Goal: Register for event/course

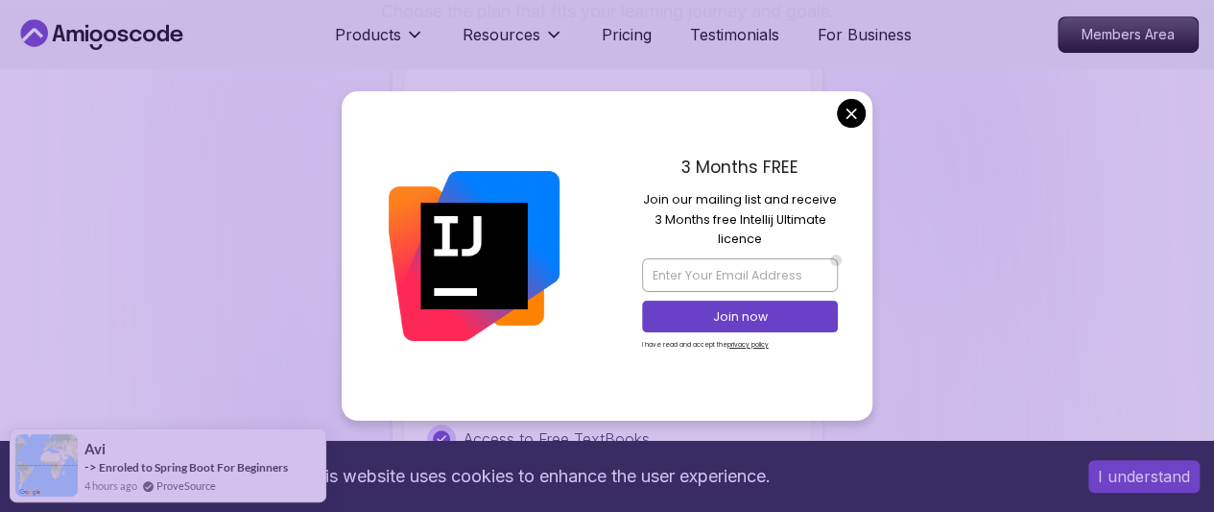
scroll to position [4141, 0]
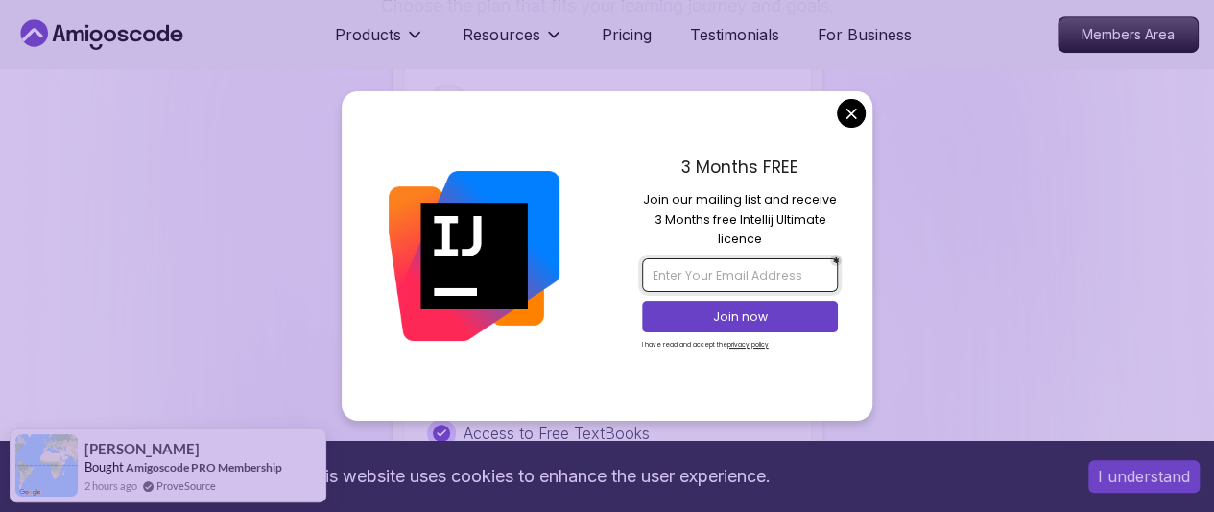
click at [702, 263] on input "email" at bounding box center [740, 274] width 196 height 33
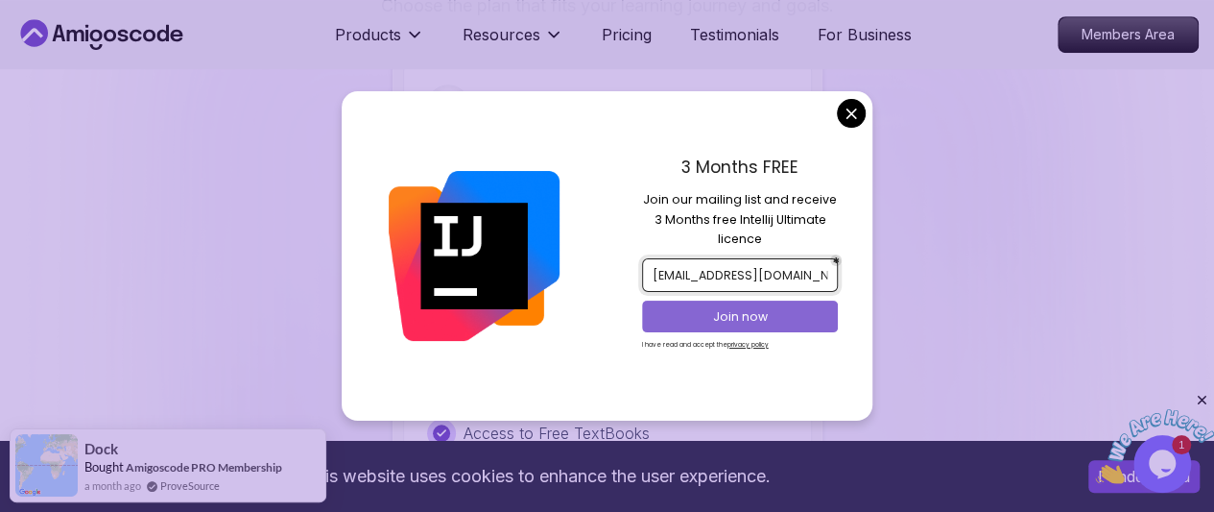
type input "[EMAIL_ADDRESS][DOMAIN_NAME]"
click at [743, 312] on p "Join now" at bounding box center [739, 316] width 159 height 17
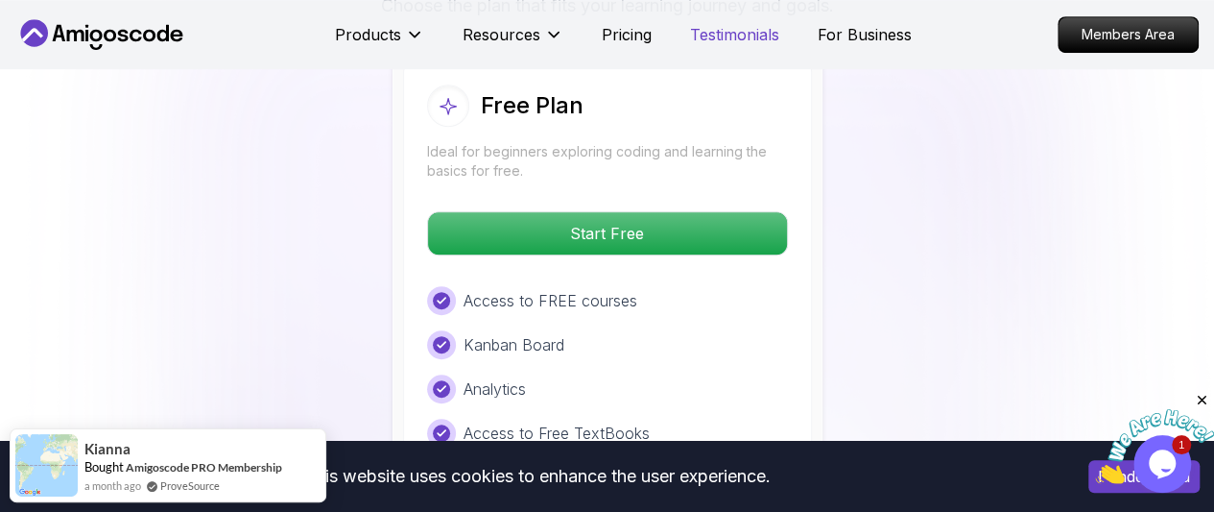
click at [740, 43] on body "This website uses cookies to enhance the user experience. I understand Products…" at bounding box center [607, 411] width 1214 height 9104
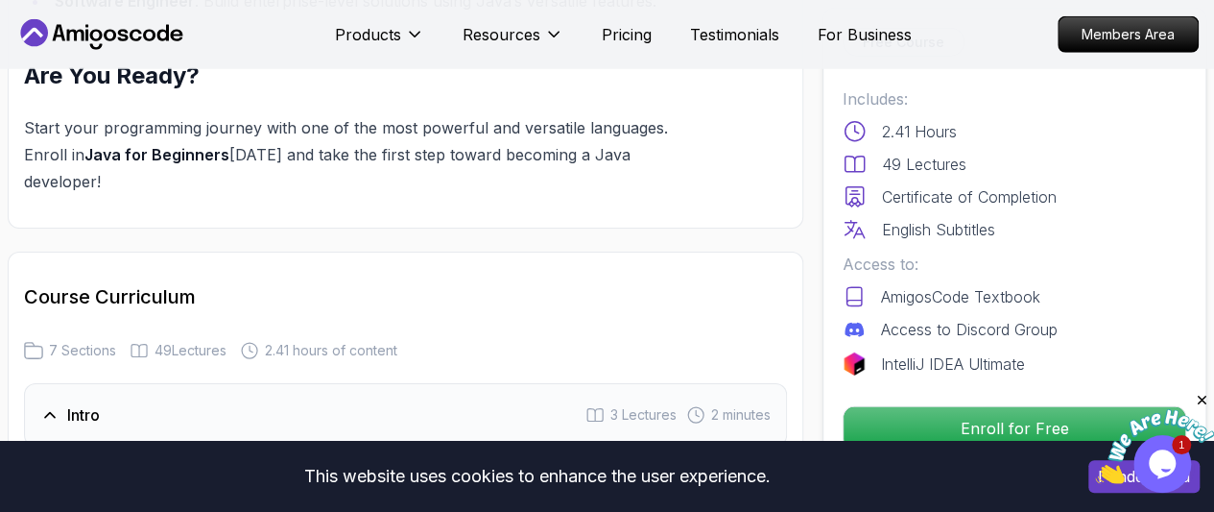
scroll to position [2657, 0]
click at [94, 401] on h3 "Intro" at bounding box center [83, 412] width 33 height 23
click at [639, 403] on span "3 Lectures" at bounding box center [644, 412] width 66 height 19
click at [48, 462] on icon at bounding box center [49, 468] width 12 height 12
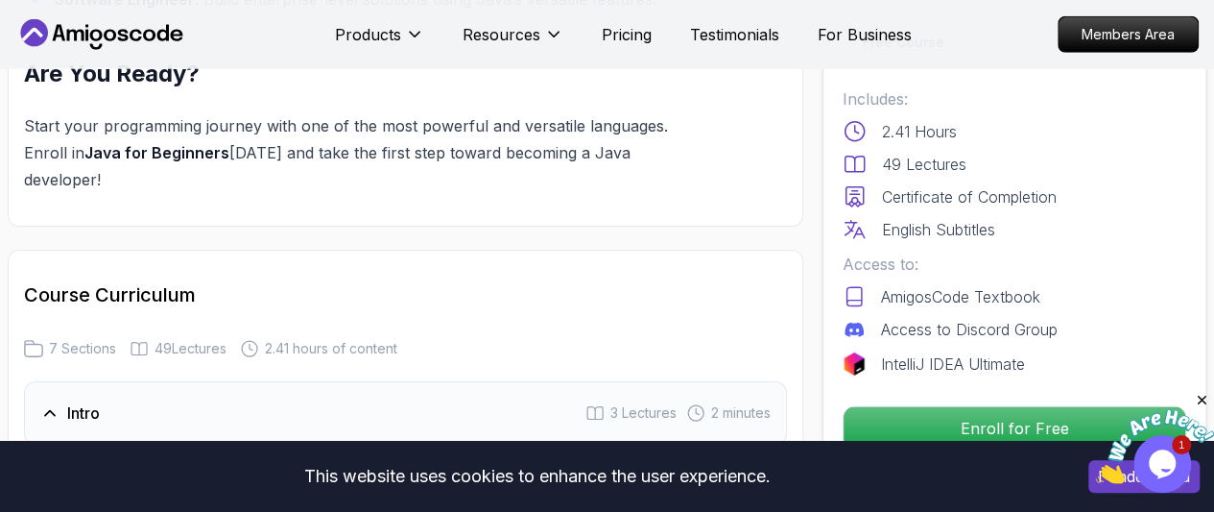
click at [48, 462] on icon at bounding box center [49, 468] width 12 height 12
click at [49, 458] on icon at bounding box center [50, 467] width 19 height 19
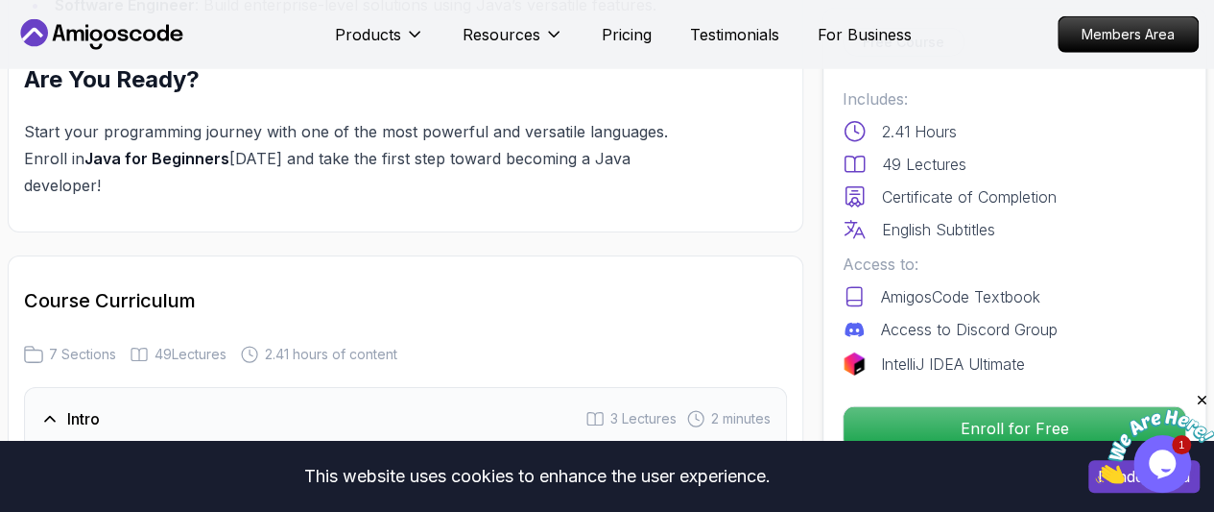
scroll to position [2655, 0]
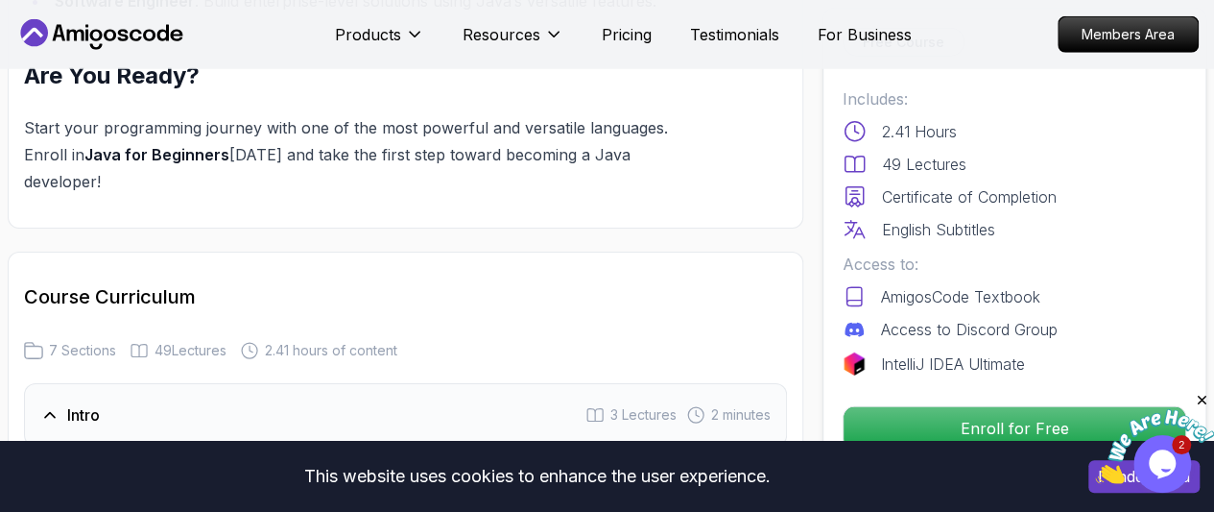
click at [56, 467] on icon at bounding box center [57, 470] width 4 height 7
click at [52, 460] on icon at bounding box center [50, 469] width 19 height 19
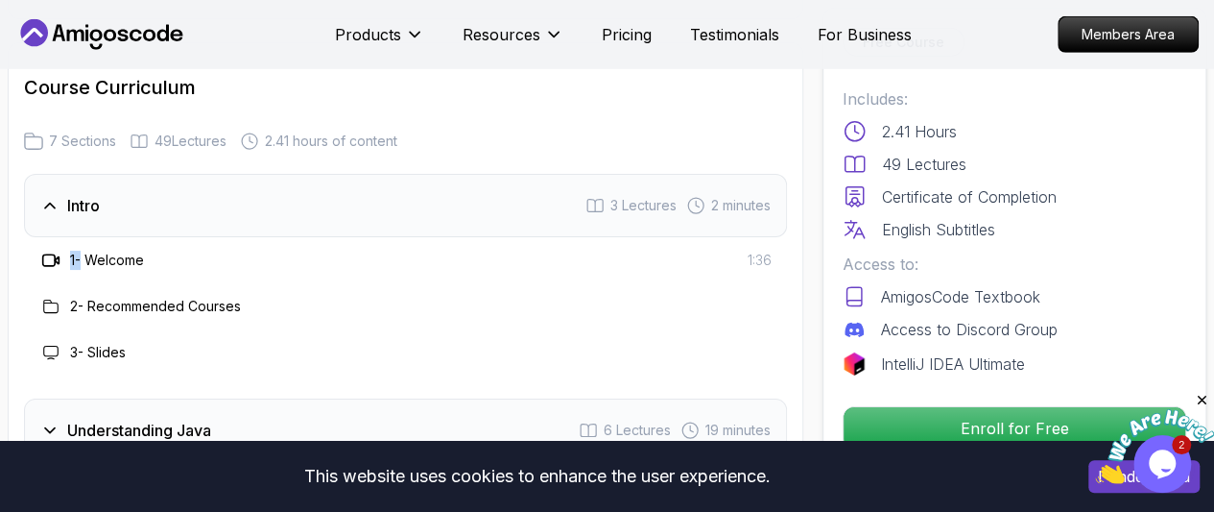
scroll to position [2868, 0]
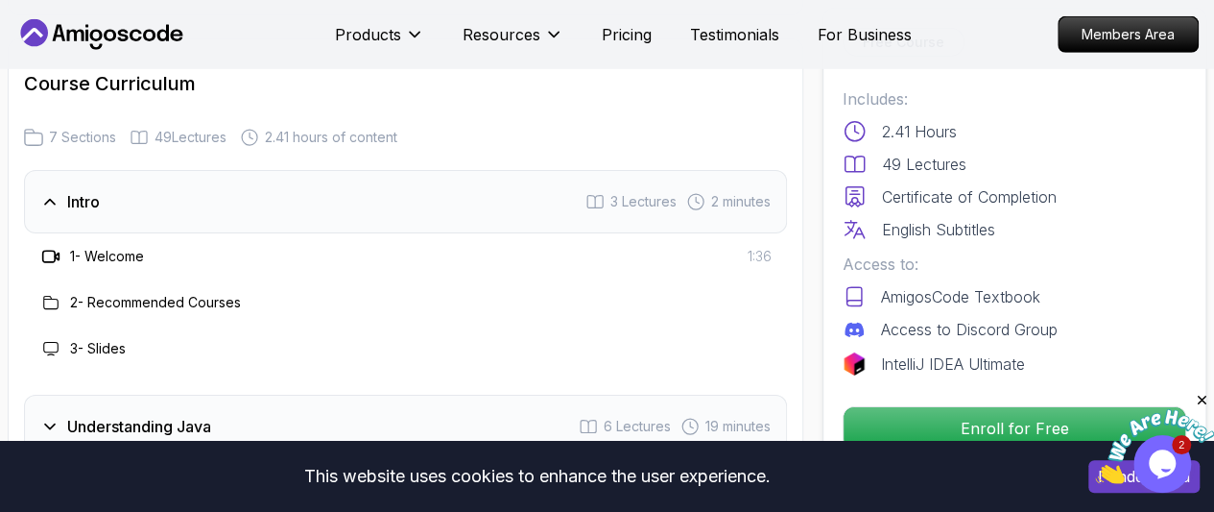
click at [47, 341] on icon at bounding box center [50, 348] width 15 height 15
click at [107, 339] on h3 "3 - Slides" at bounding box center [98, 348] width 56 height 19
click at [109, 339] on h3 "3 - Slides" at bounding box center [98, 348] width 56 height 19
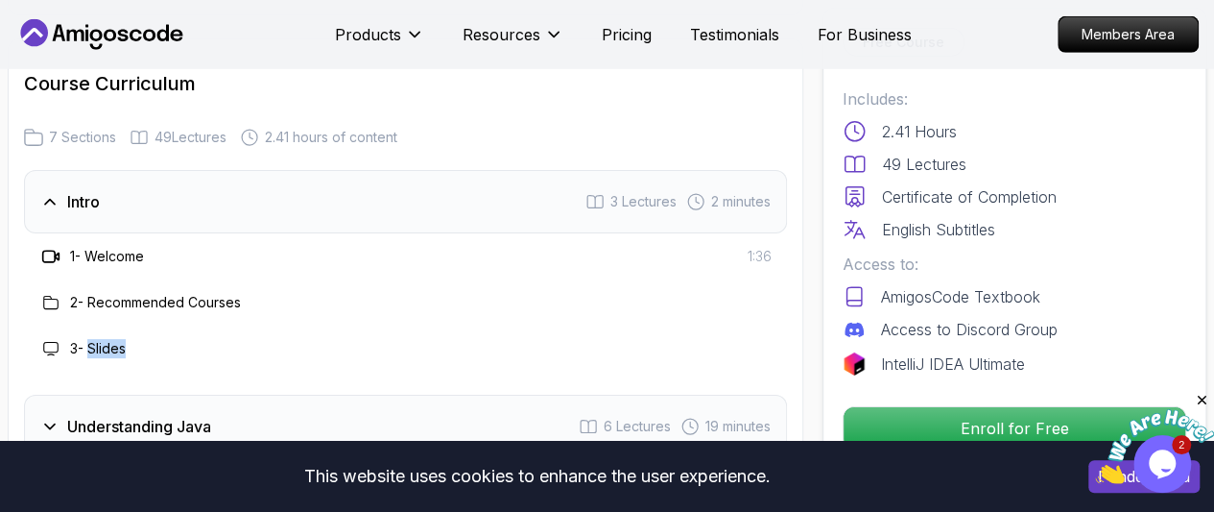
click at [109, 339] on h3 "3 - Slides" at bounding box center [98, 348] width 56 height 19
click at [146, 415] on h3 "Understanding Java" at bounding box center [139, 426] width 144 height 23
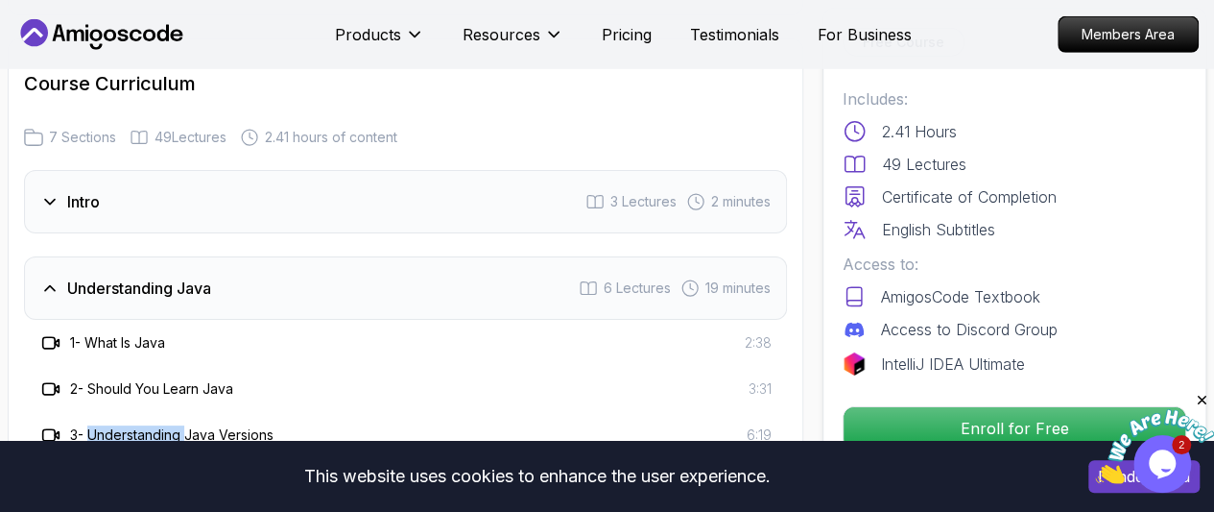
click at [146, 425] on h3 "3 - Understanding Java Versions" at bounding box center [172, 434] width 204 height 19
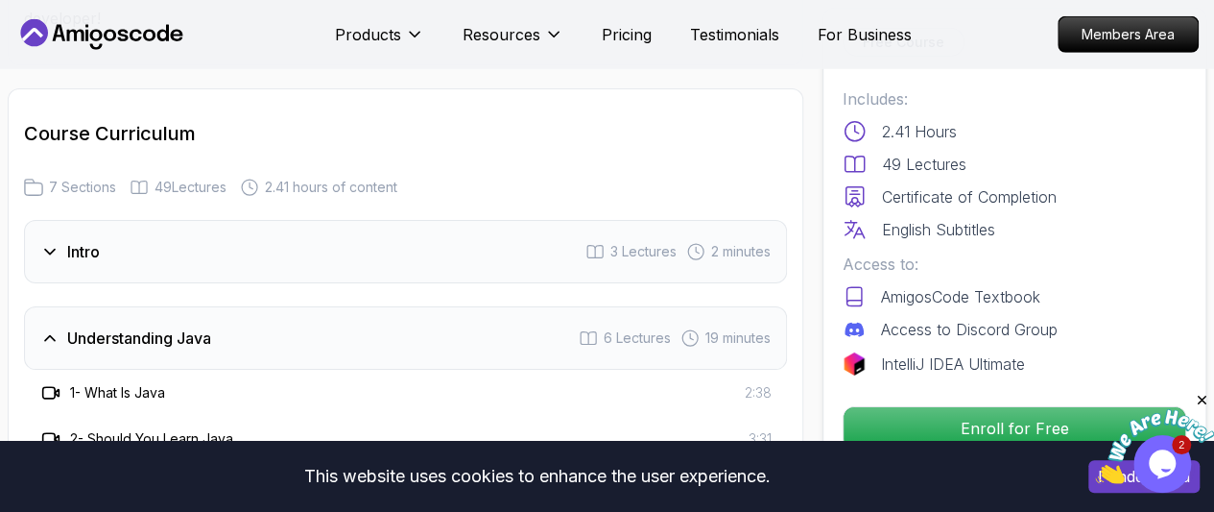
scroll to position [2818, 0]
click at [47, 387] on icon at bounding box center [49, 393] width 12 height 12
click at [43, 383] on icon at bounding box center [50, 392] width 19 height 19
drag, startPoint x: 43, startPoint y: 231, endPoint x: 390, endPoint y: 329, distance: 360.1
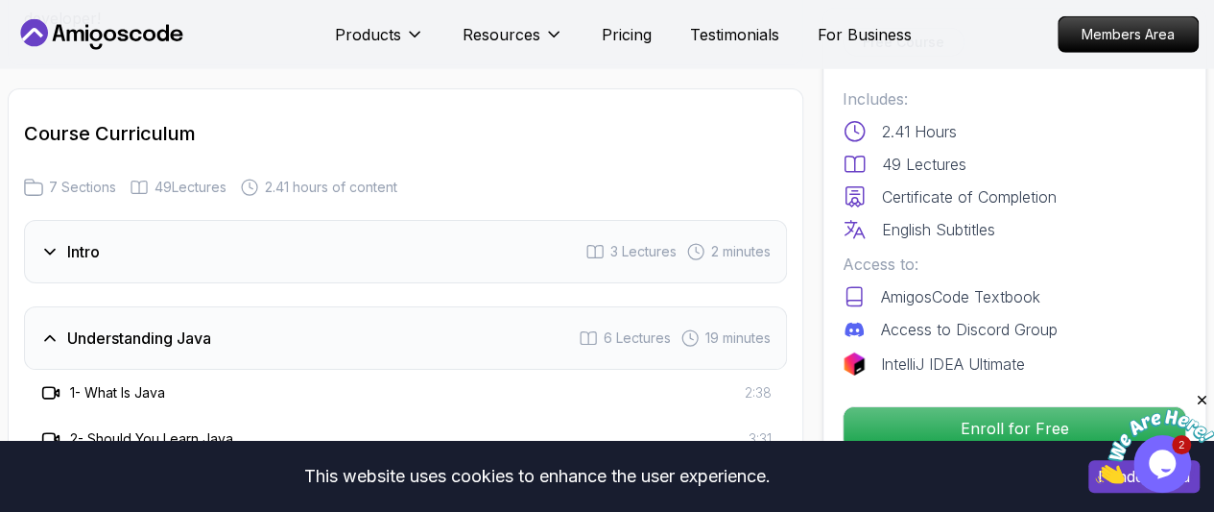
click at [390, 473] on div "3 - Understanding Java Versions 6:19" at bounding box center [405, 484] width 732 height 23
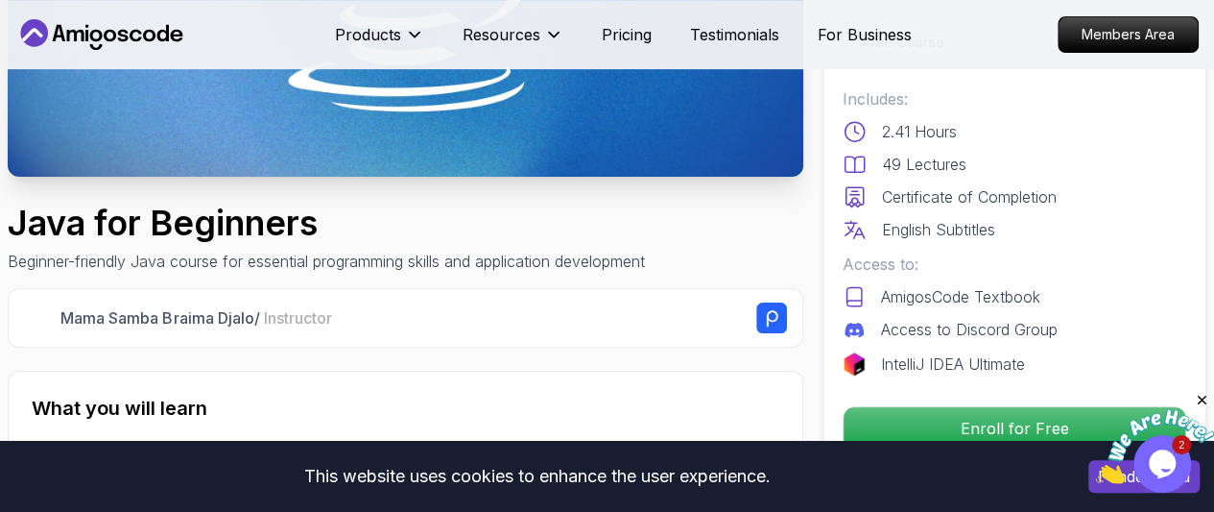
scroll to position [392, 0]
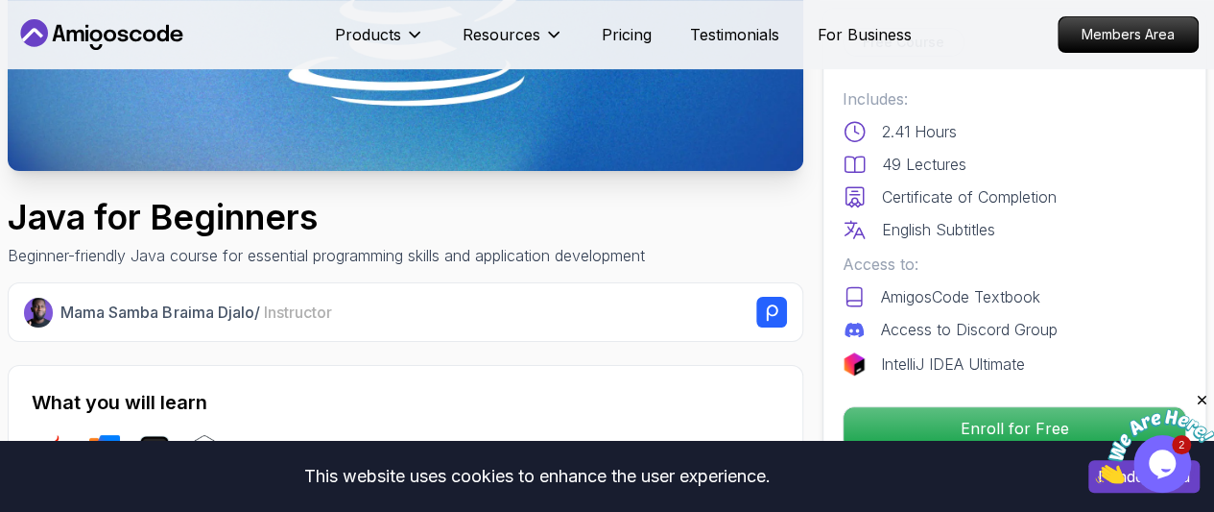
click at [774, 314] on icon at bounding box center [773, 313] width 12 height 16
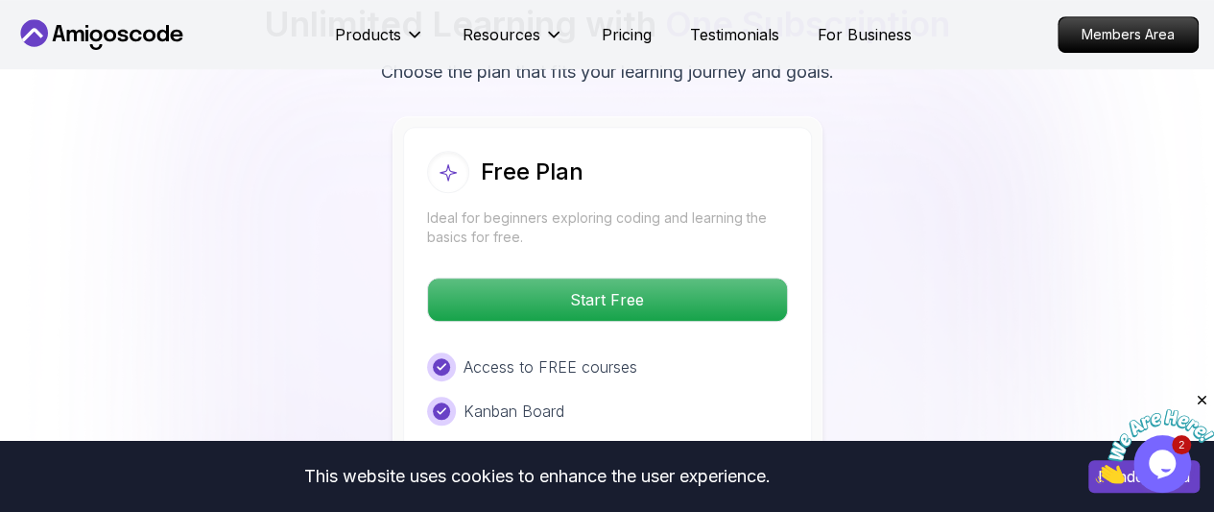
scroll to position [4210, 0]
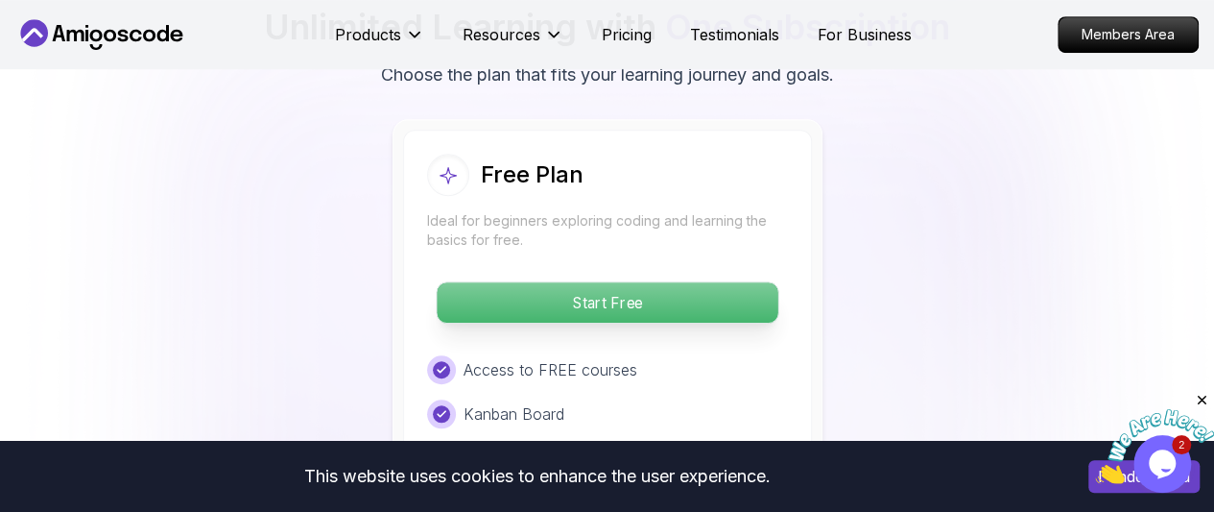
click at [612, 282] on p "Start Free" at bounding box center [607, 302] width 341 height 40
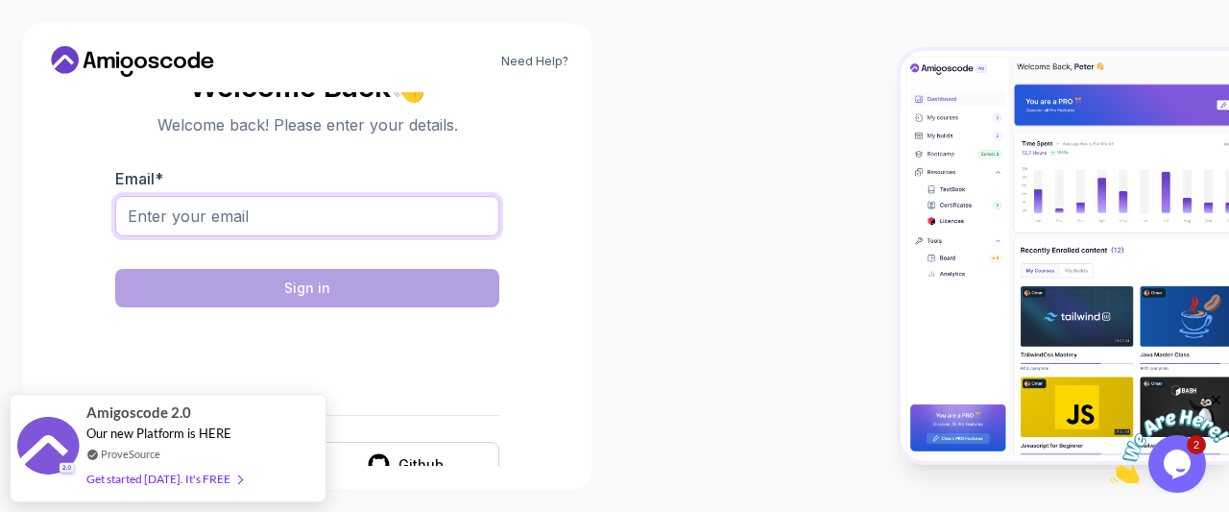
click at [170, 210] on input "Email *" at bounding box center [307, 216] width 384 height 40
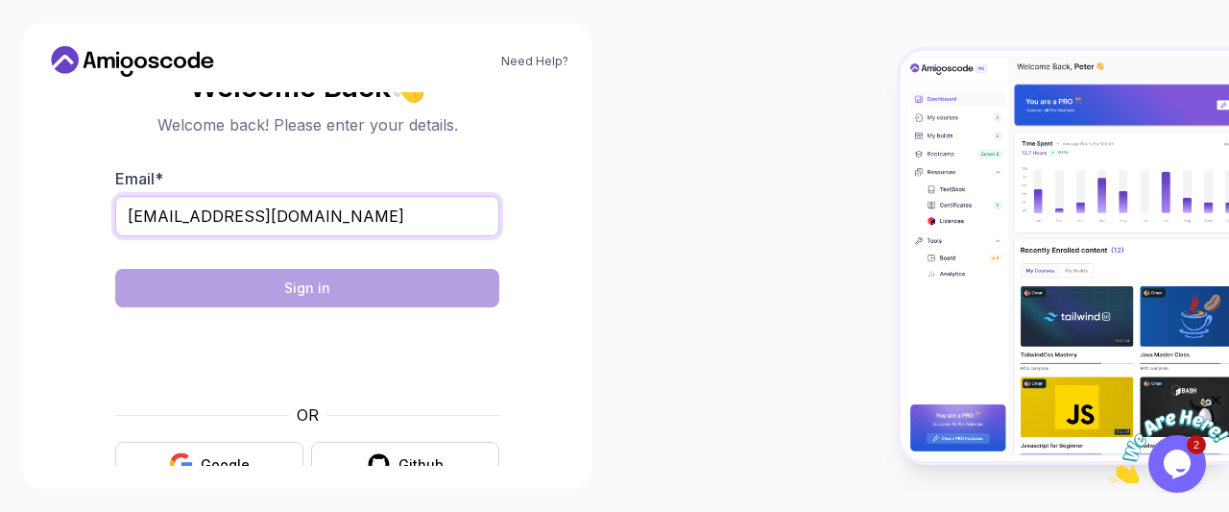
click at [348, 217] on input "[EMAIL_ADDRESS][DOMAIN_NAME]" at bounding box center [307, 216] width 384 height 40
type input "n"
click at [204, 216] on input "Email *" at bounding box center [307, 216] width 384 height 40
type input "[EMAIL_ADDRESS][DOMAIN_NAME]"
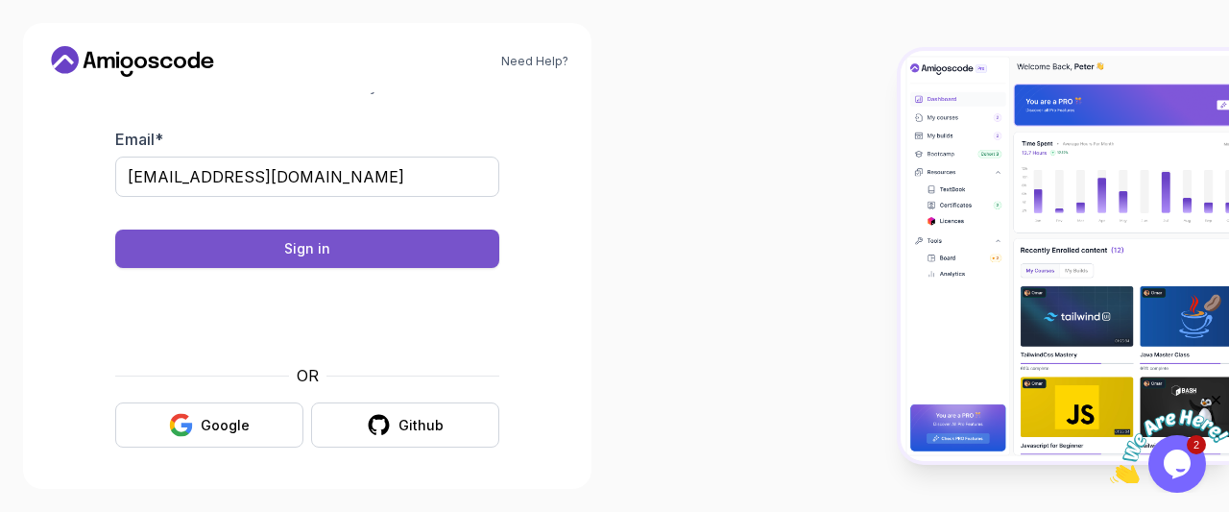
click at [366, 252] on button "Sign in" at bounding box center [307, 248] width 384 height 38
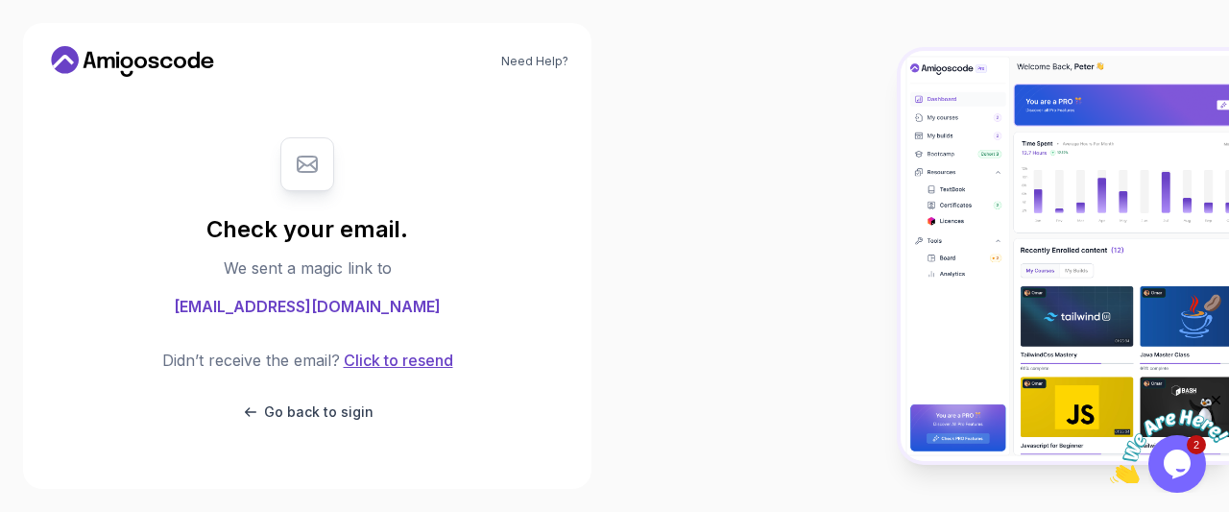
click at [412, 360] on button "Click to resend" at bounding box center [396, 359] width 113 height 23
